Goal: Navigation & Orientation: Find specific page/section

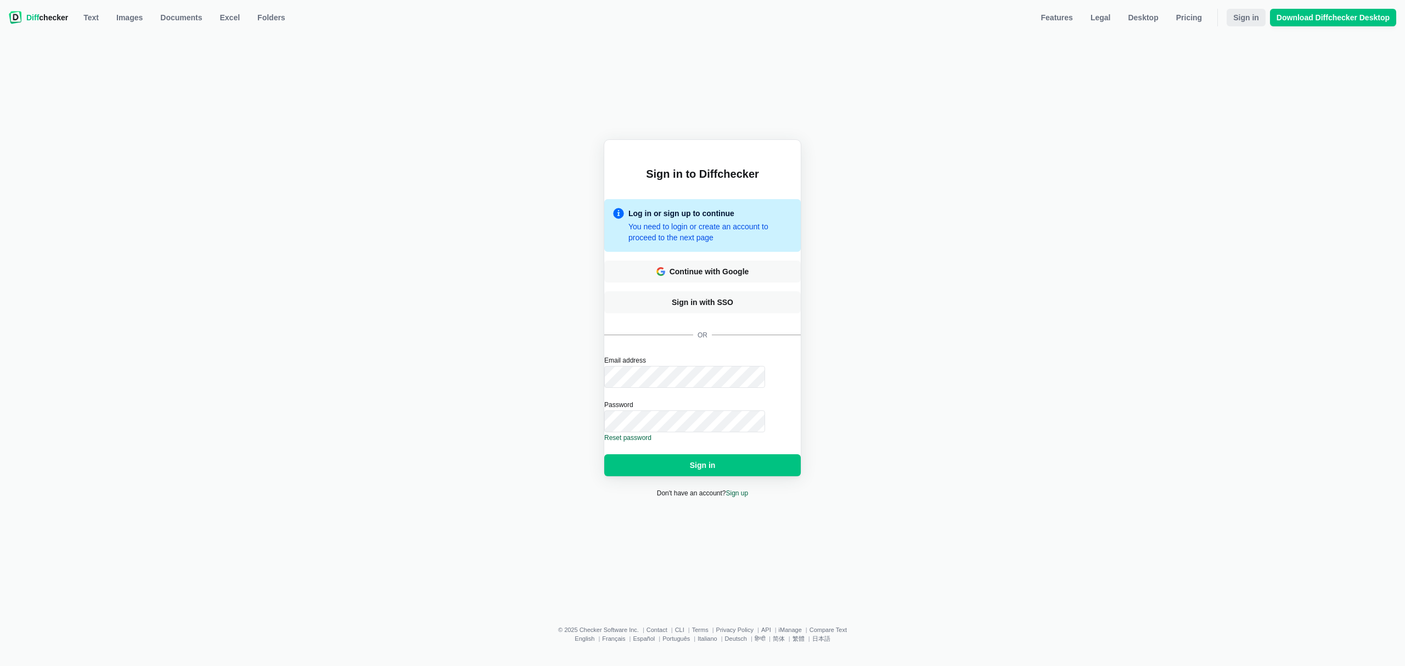
click at [1246, 15] on span "Sign in" at bounding box center [1246, 17] width 30 height 11
click at [110, 14] on link "Images" at bounding box center [130, 18] width 40 height 18
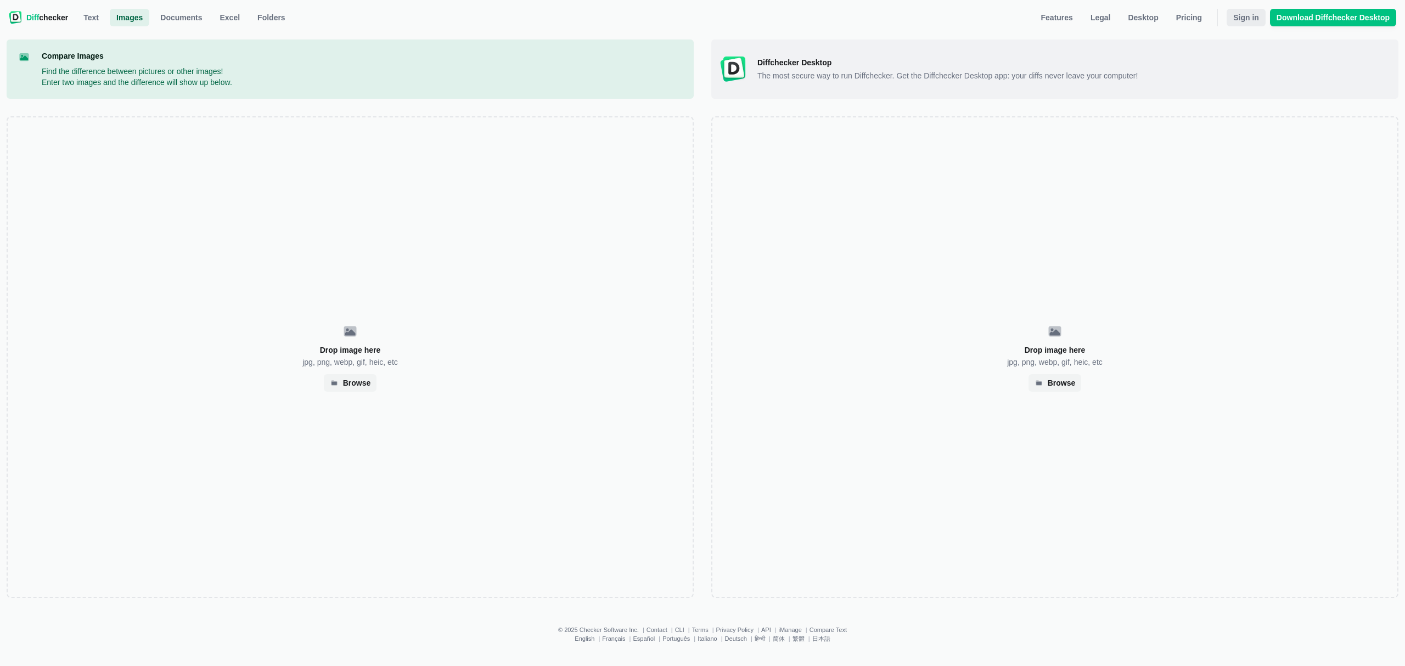
click at [1250, 18] on span "Sign in" at bounding box center [1246, 17] width 30 height 11
